Goal: Information Seeking & Learning: Learn about a topic

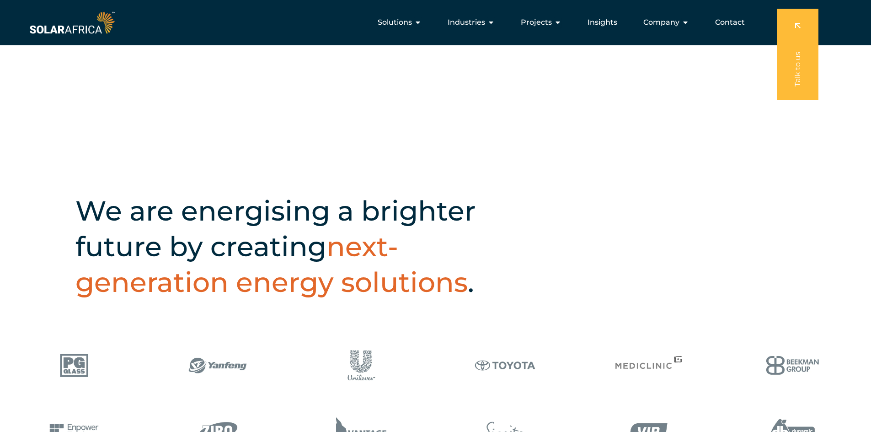
scroll to position [274, 0]
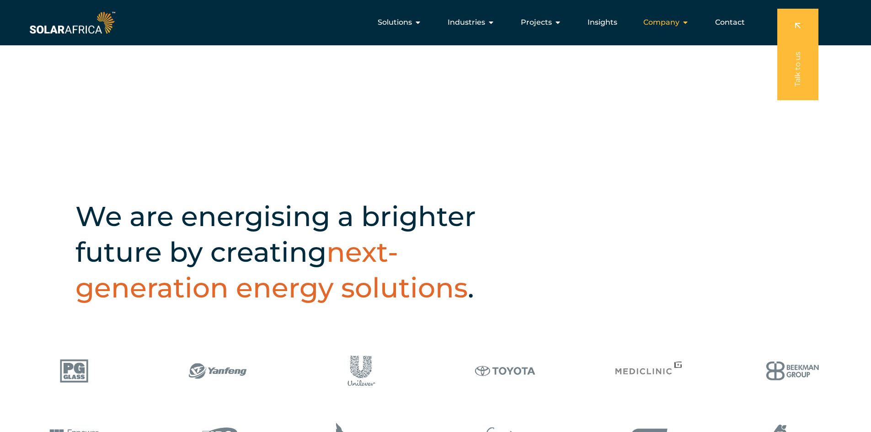
click at [664, 23] on span "Company" at bounding box center [662, 22] width 36 height 11
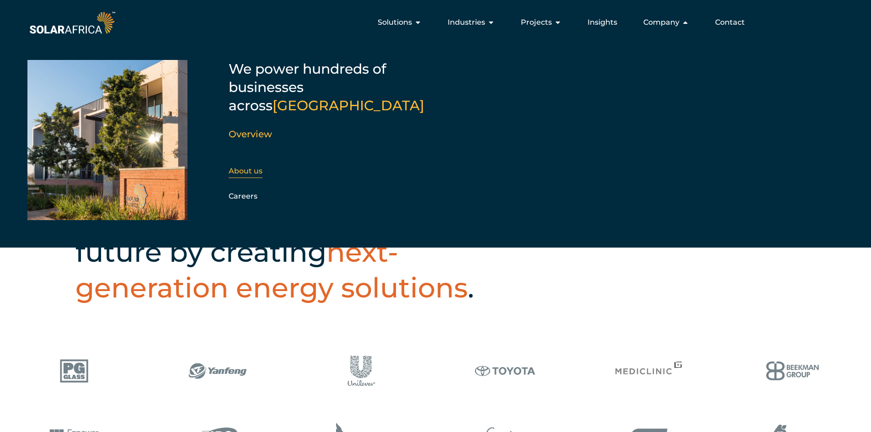
click at [247, 167] on link "About us" at bounding box center [246, 171] width 34 height 9
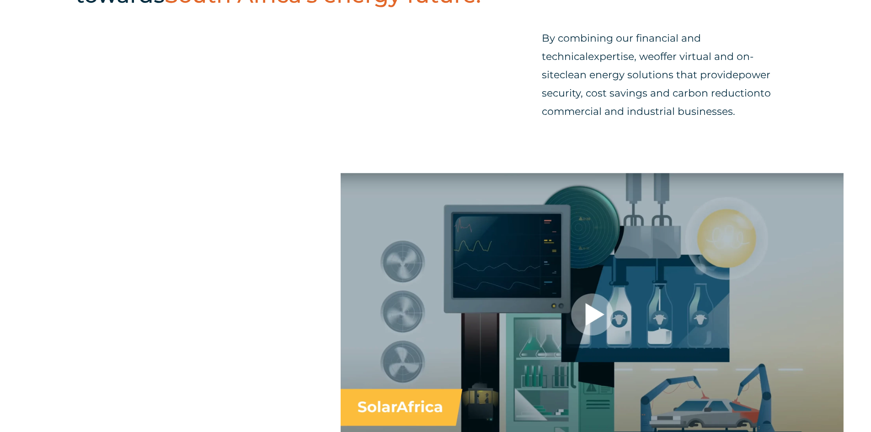
scroll to position [549, 0]
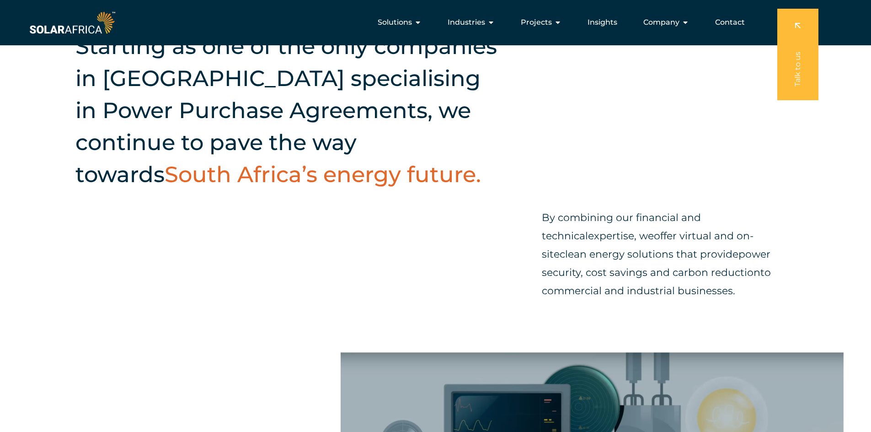
scroll to position [229, 0]
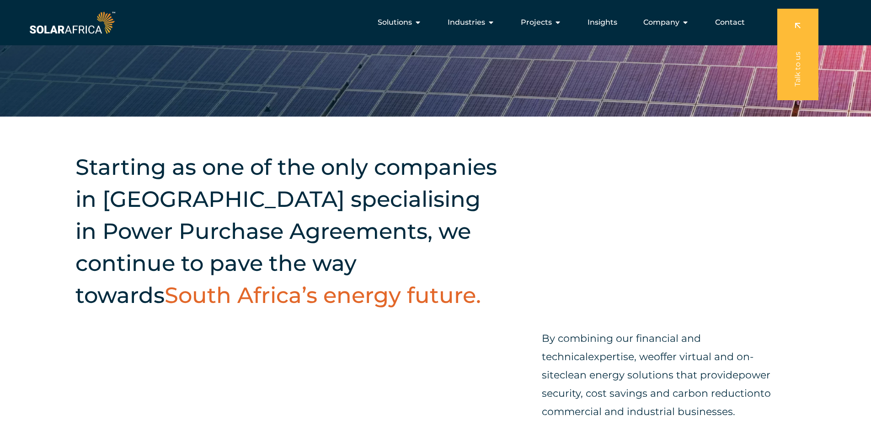
click at [609, 260] on div "Starting as one of the only companies in South Africa specialising in Power Pur…" at bounding box center [435, 295] width 871 height 356
